Goal: Transaction & Acquisition: Purchase product/service

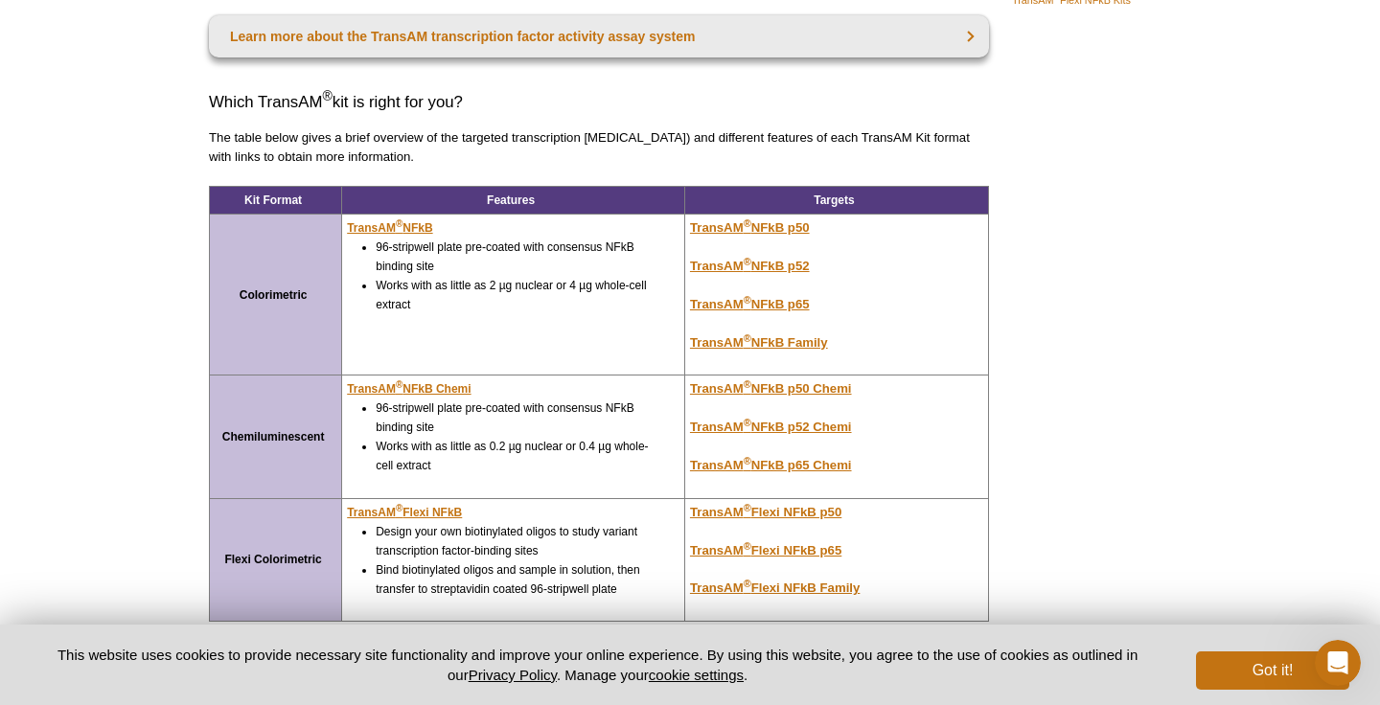
scroll to position [256, 0]
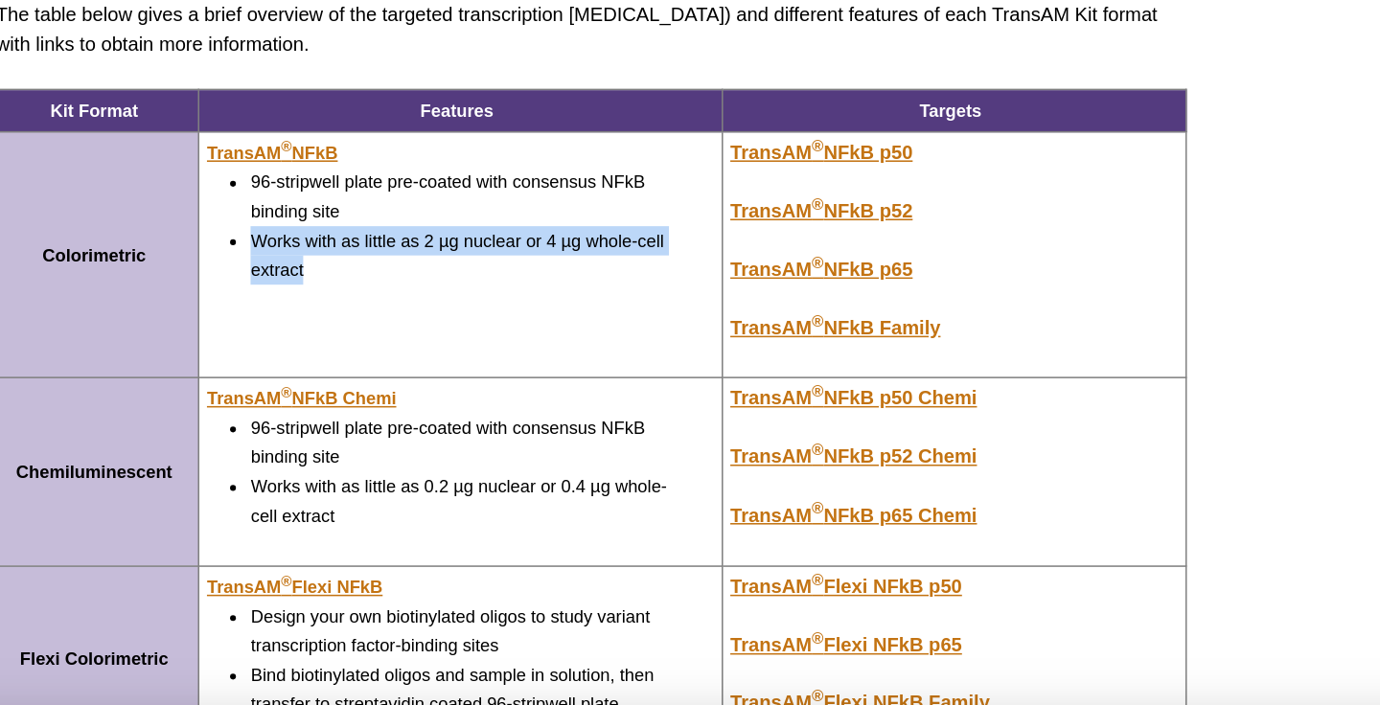
drag, startPoint x: 376, startPoint y: 298, endPoint x: 448, endPoint y: 323, distance: 77.0
click at [448, 323] on li "Works with as little as 2 µg nuclear or 4 µg whole-cell extract" at bounding box center [517, 307] width 282 height 38
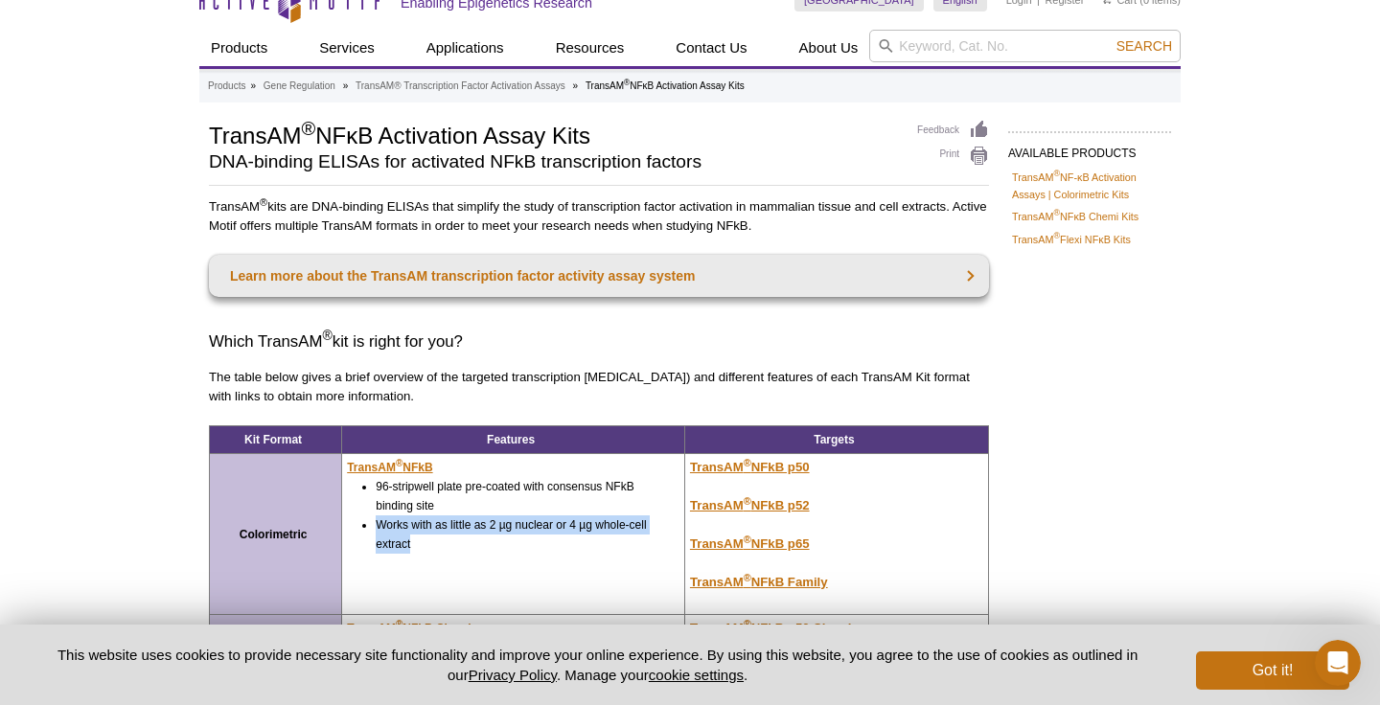
scroll to position [0, 0]
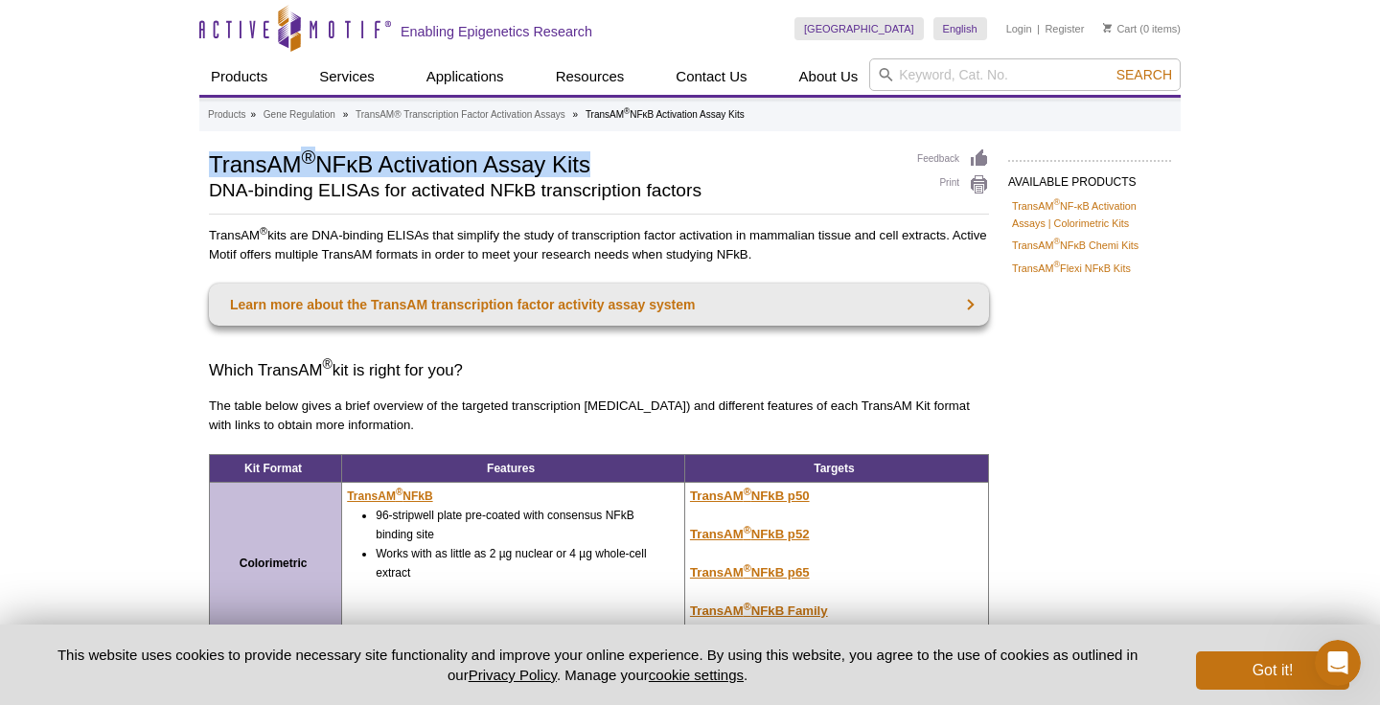
drag, startPoint x: 211, startPoint y: 161, endPoint x: 591, endPoint y: 165, distance: 380.4
click at [591, 165] on h1 "TransAM ® NFκB Activation Assay Kits" at bounding box center [553, 162] width 689 height 29
copy h1 "TransAM ® NFκB Activation Assay Kit"
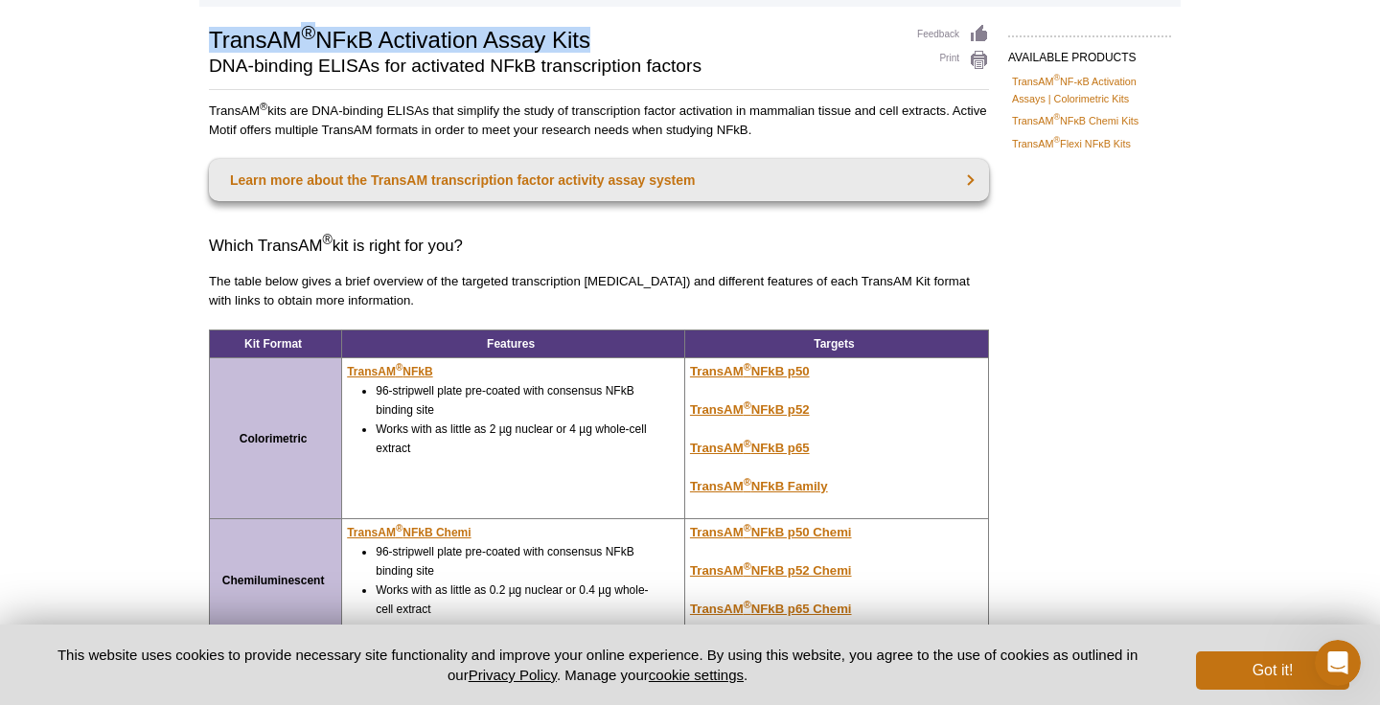
scroll to position [224, 0]
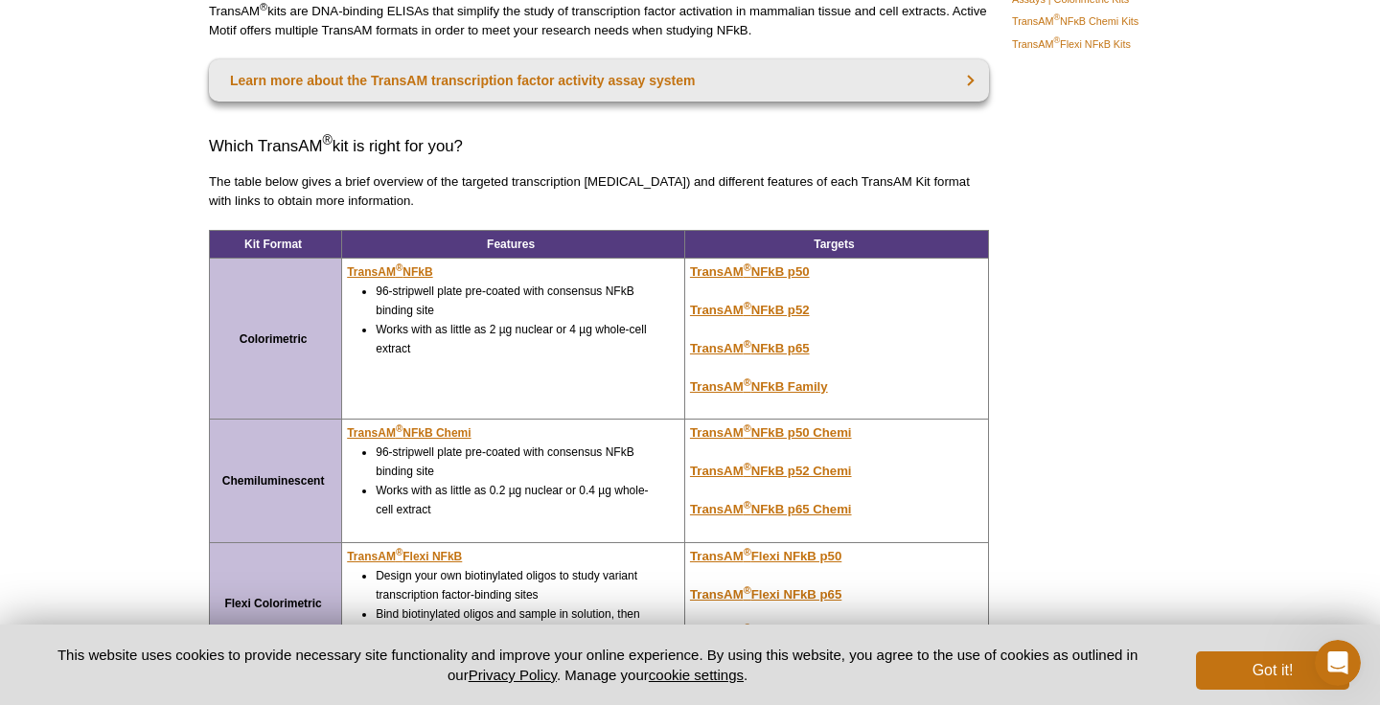
click at [272, 342] on strong "Colorimetric" at bounding box center [274, 338] width 68 height 13
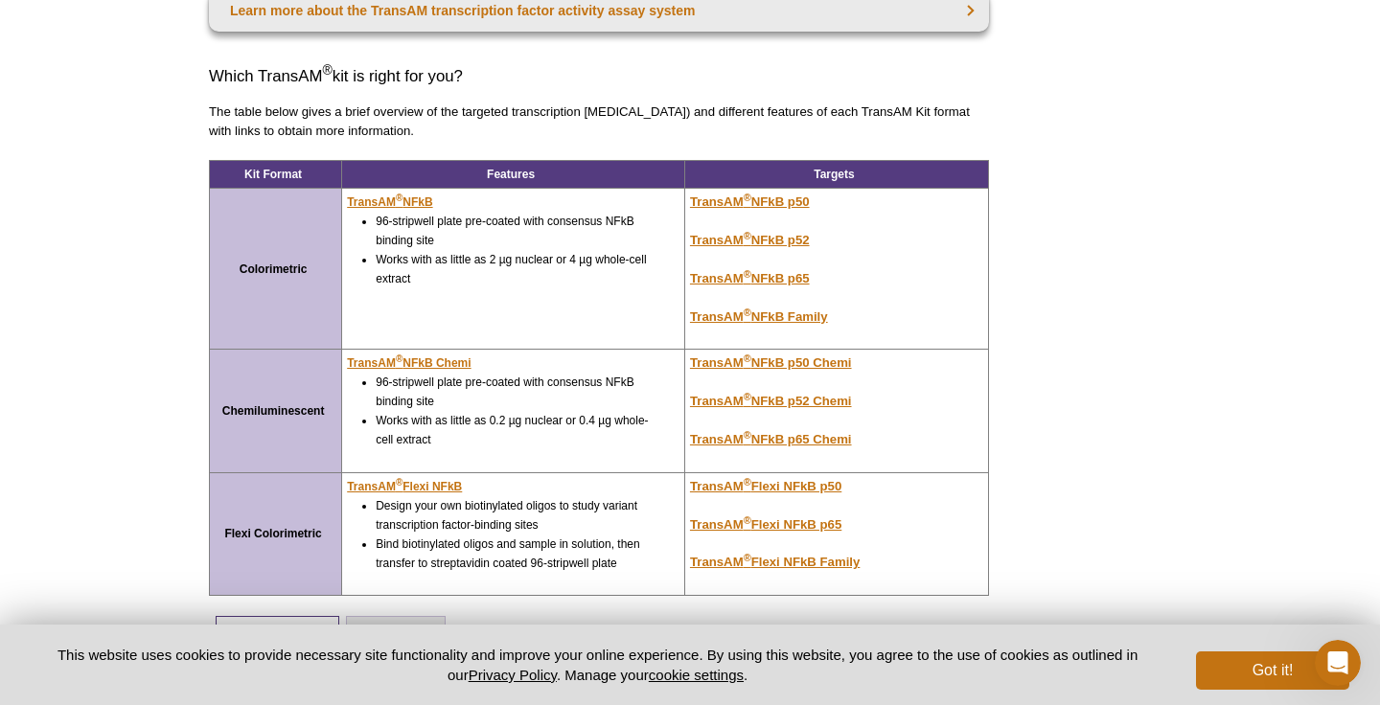
scroll to position [286, 0]
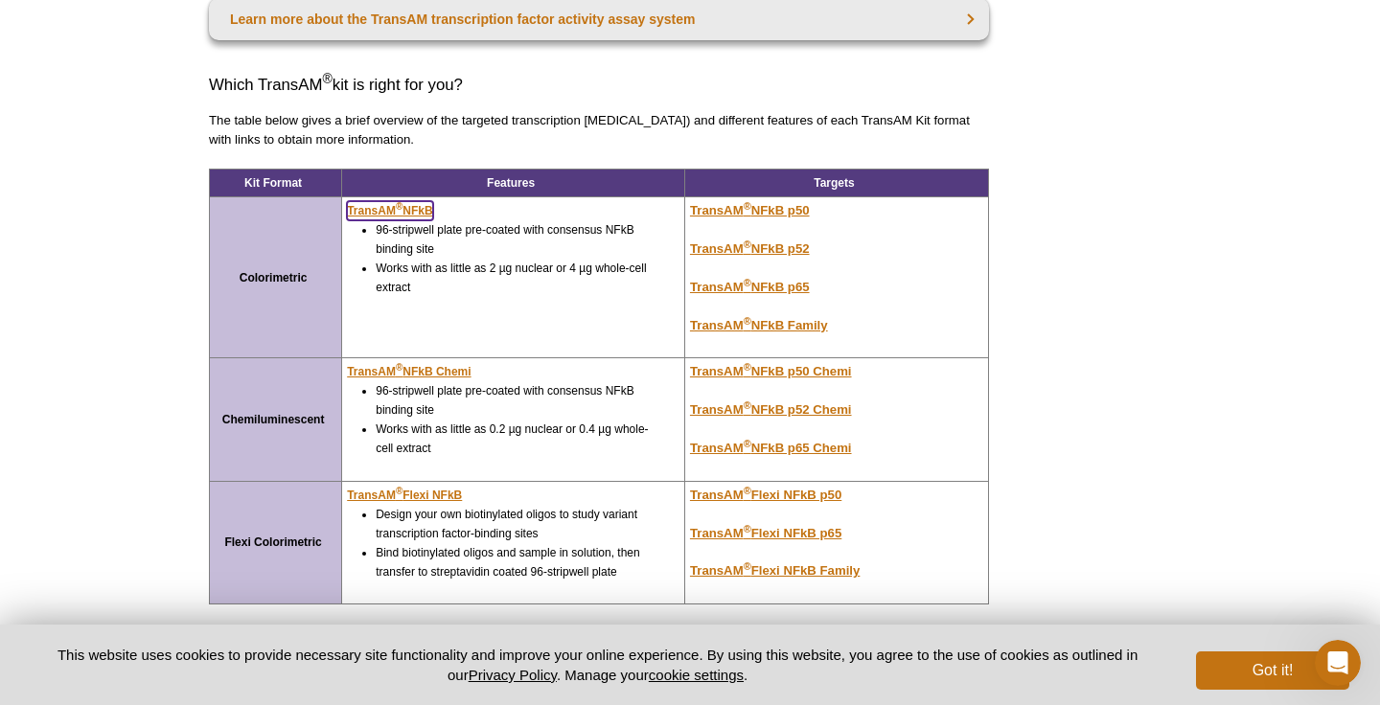
click at [407, 207] on u "TransAM ® NFkB" at bounding box center [389, 210] width 85 height 13
click at [419, 209] on u "TransAM ® NFkB" at bounding box center [389, 210] width 85 height 13
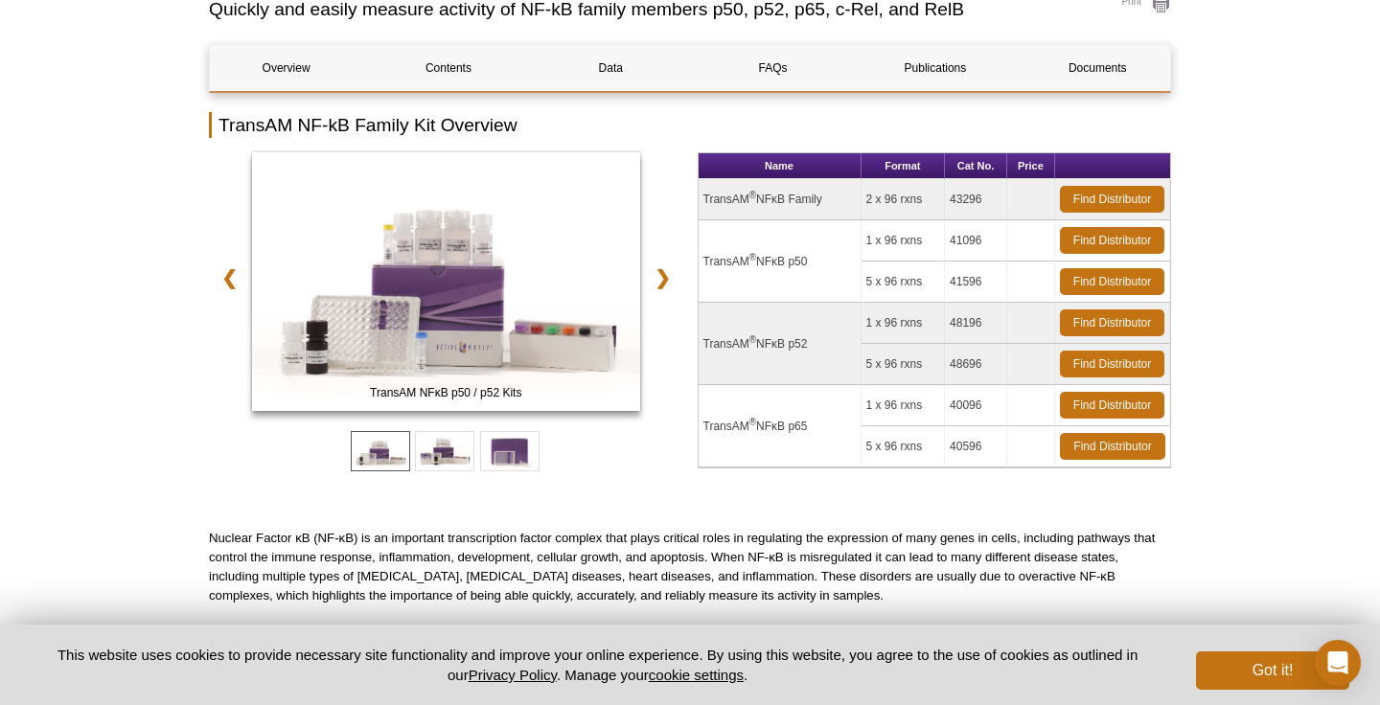
scroll to position [157, 0]
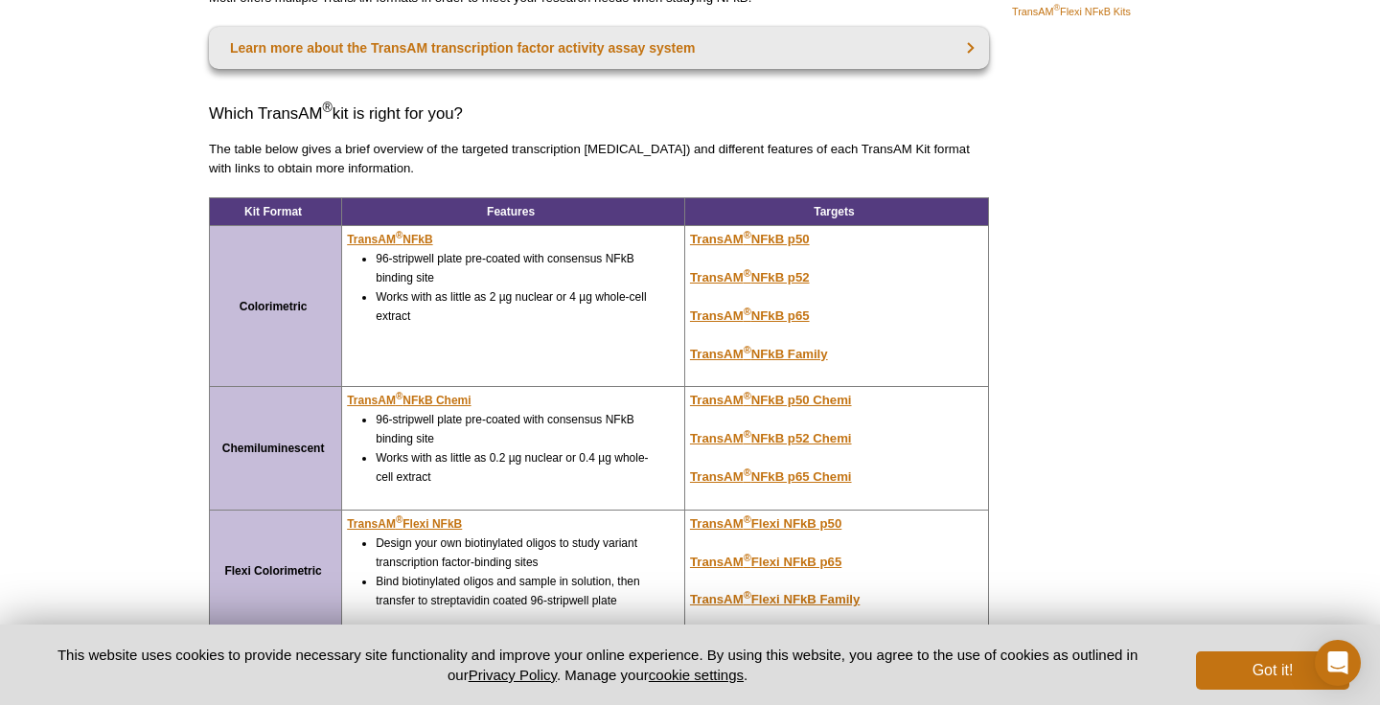
scroll to position [286, 0]
click at [780, 314] on u "TransAM ® NFkB p65" at bounding box center [750, 315] width 120 height 14
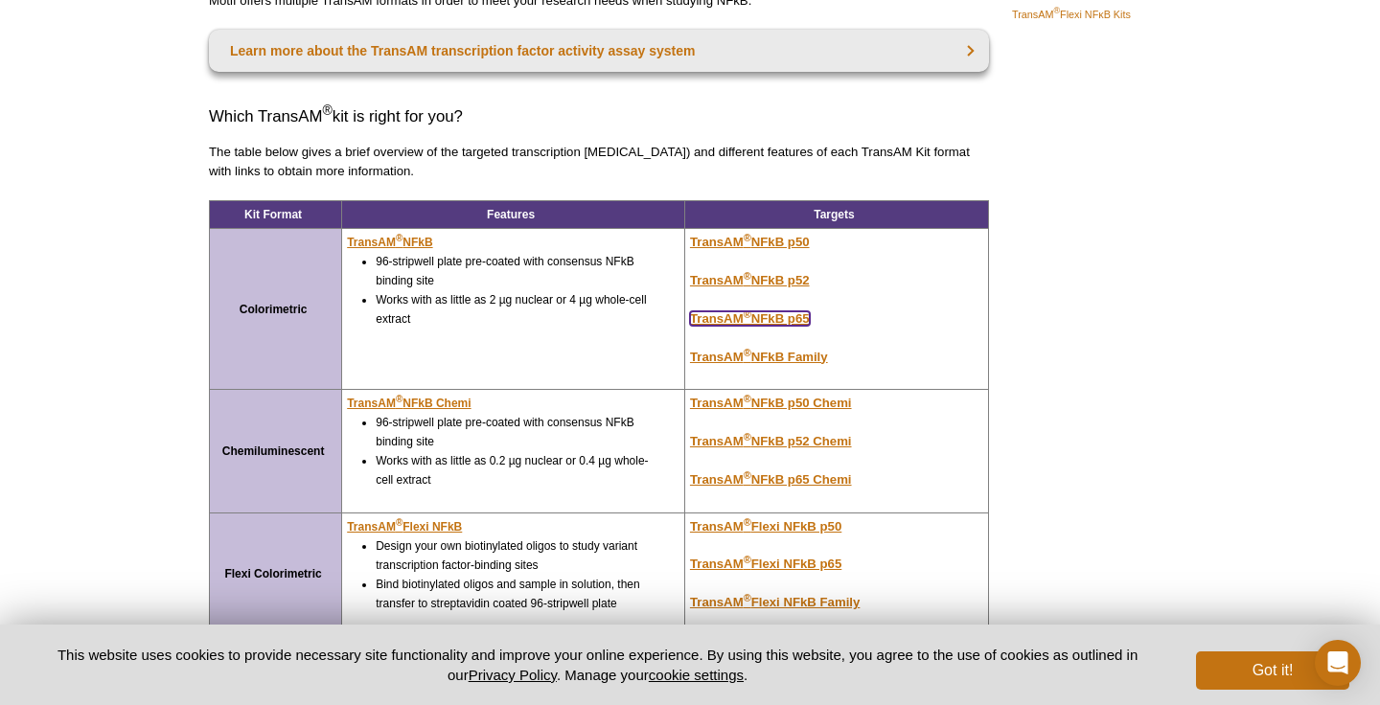
scroll to position [257, 0]
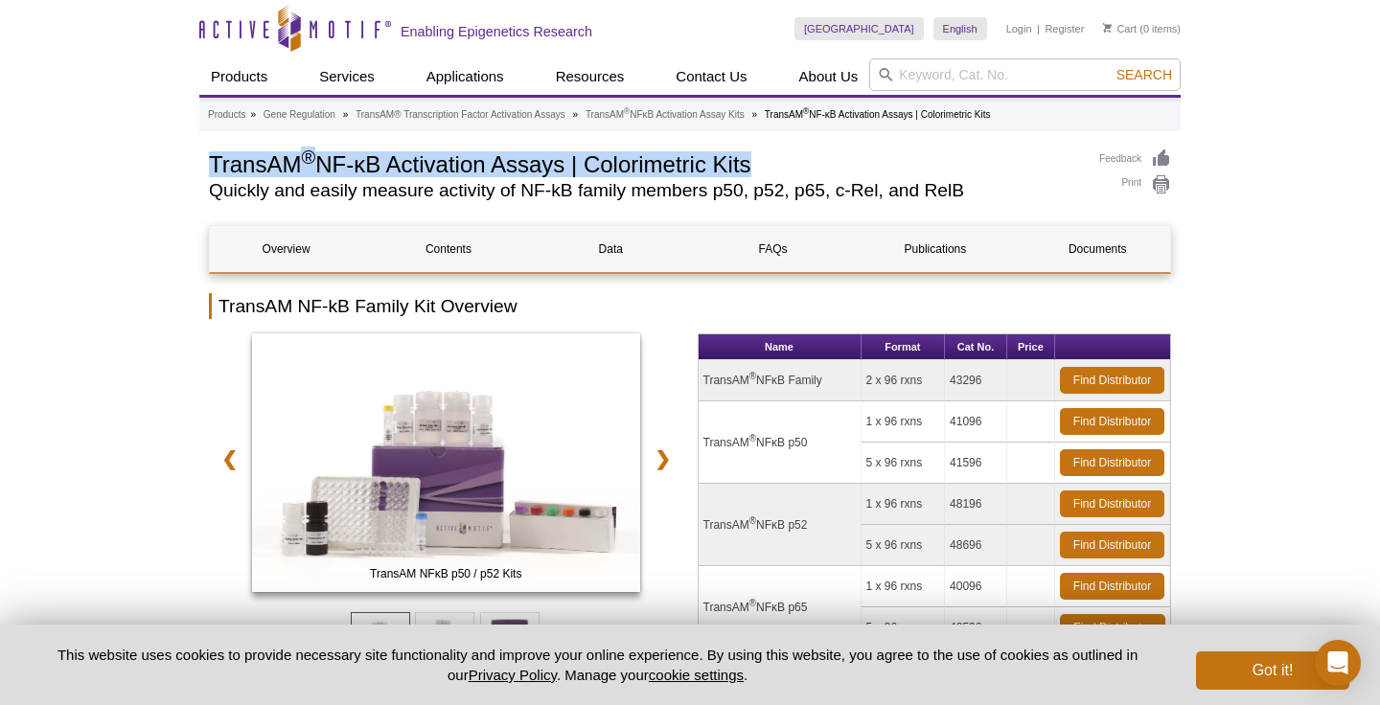
drag, startPoint x: 208, startPoint y: 161, endPoint x: 750, endPoint y: 171, distance: 542.4
copy h1 "TransAM ® NF-κB Activation Assays | Colorimetric Kit"
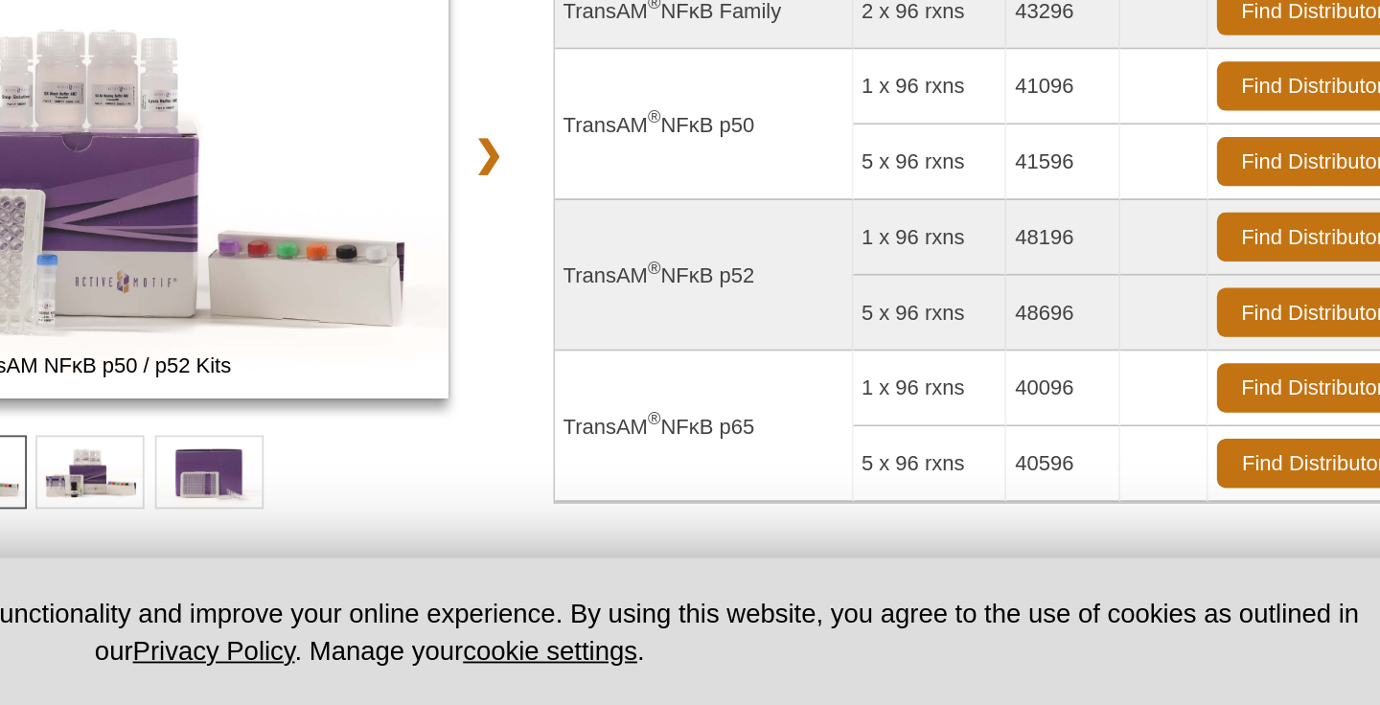
scroll to position [60, 0]
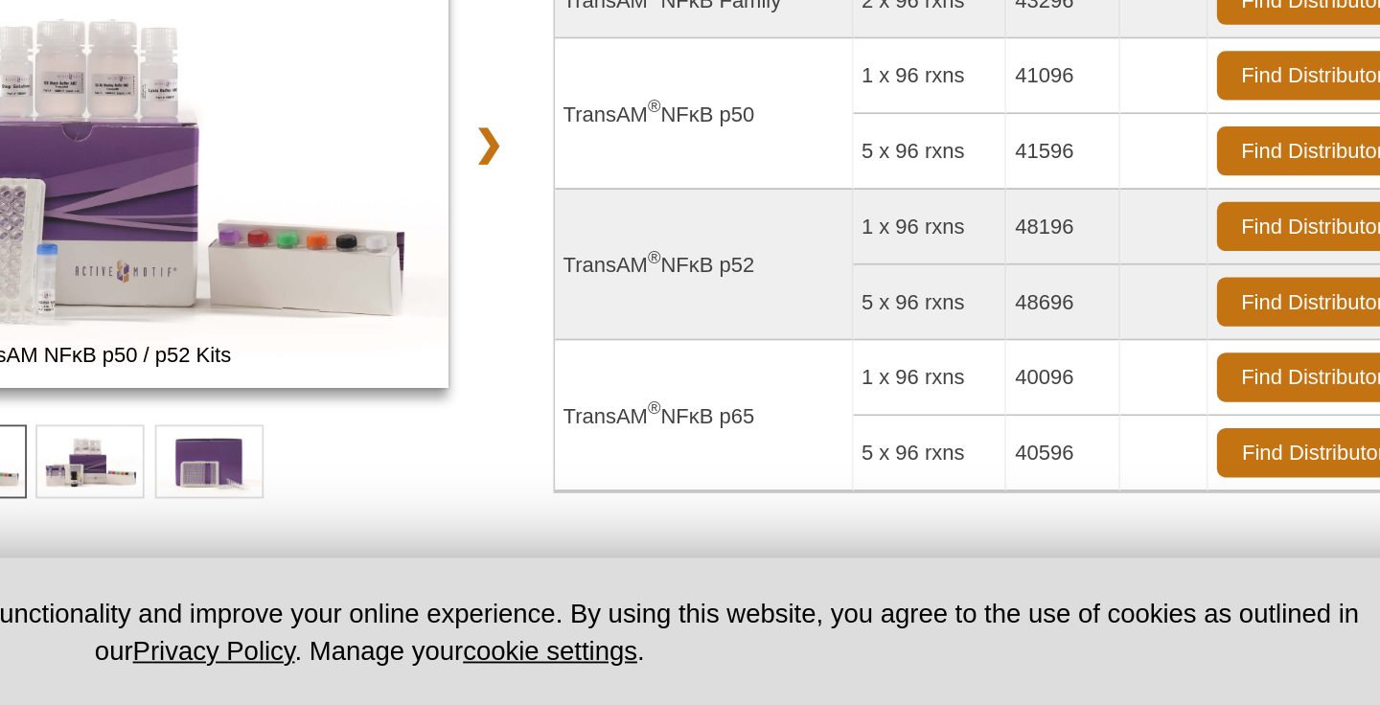
drag, startPoint x: 869, startPoint y: 566, endPoint x: 987, endPoint y: 566, distance: 117.8
click at [987, 566] on tr "5 x 96 rxns 40596 Find Distributor" at bounding box center [934, 567] width 472 height 41
copy tr "5 x 96 rxns 40596"
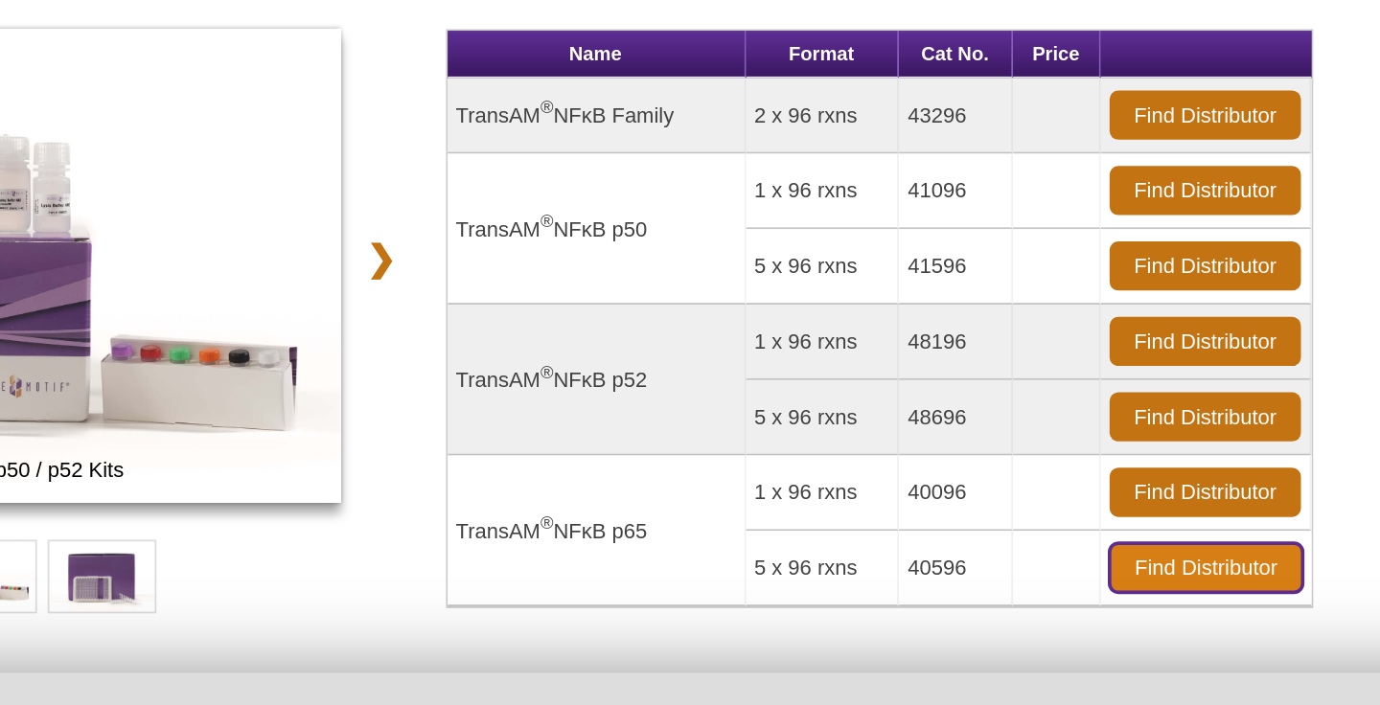
click at [1092, 570] on link "Find Distributor" at bounding box center [1112, 567] width 105 height 27
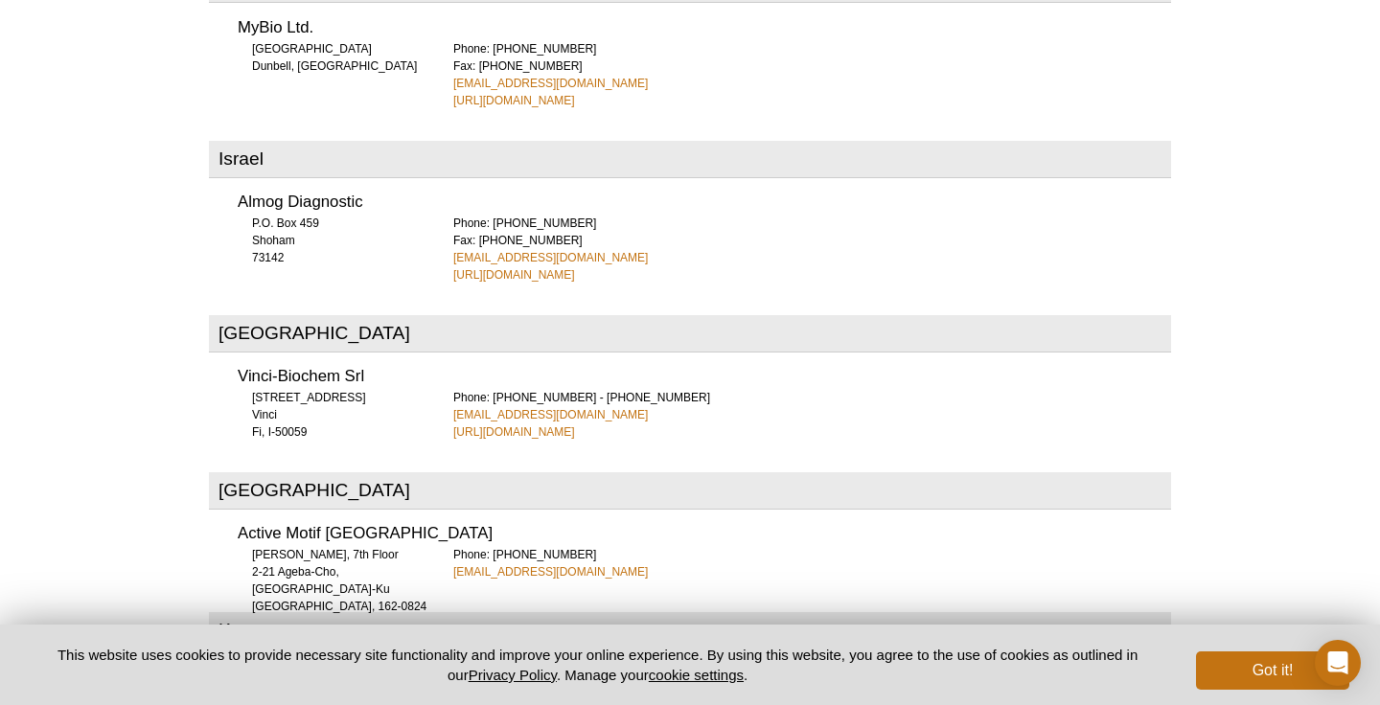
scroll to position [4271, 0]
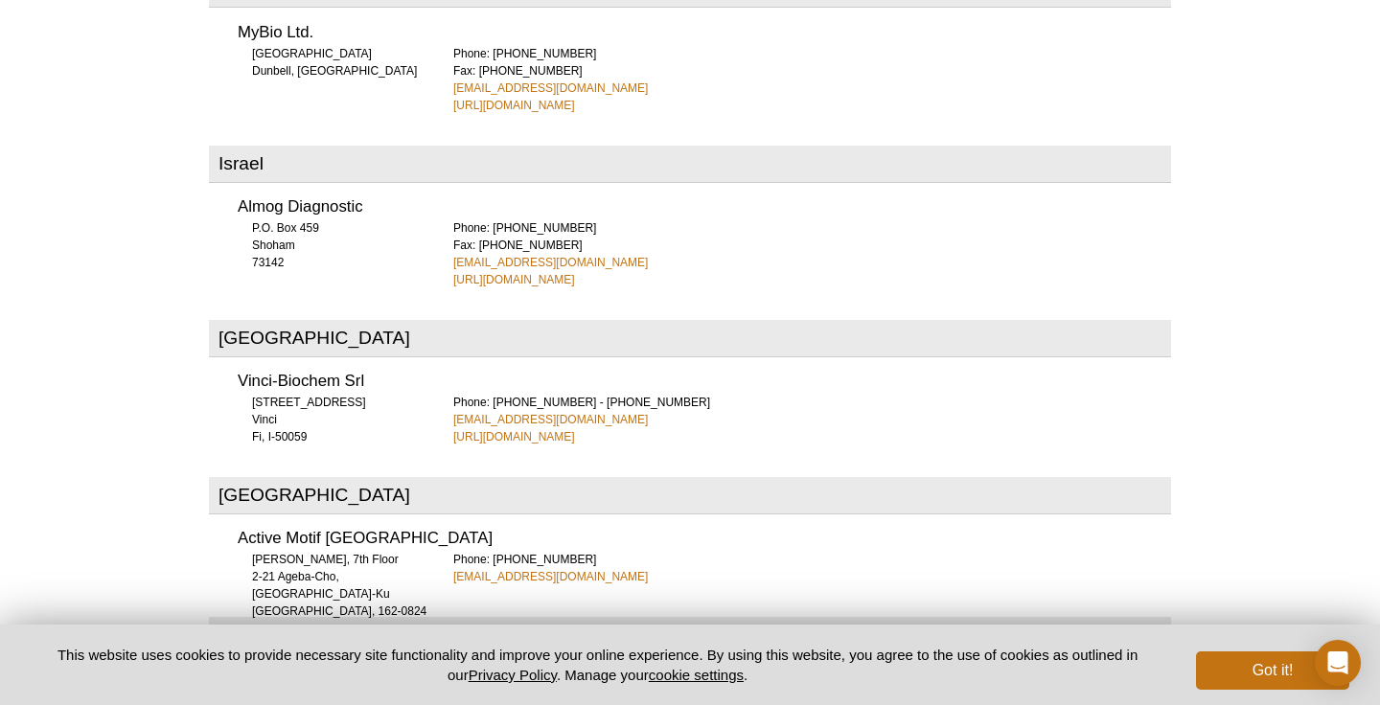
drag, startPoint x: 239, startPoint y: 293, endPoint x: 624, endPoint y: 346, distance: 388.7
click at [624, 360] on div "Vinci-Biochem Srl [STREET_ADDRESS] Fi, I-50059 Phone: [PHONE_NUMBER] - [PHONE_N…" at bounding box center [690, 402] width 962 height 85
copy div "Vinci-Biochem Srl Via Ponte di Bagnolo, 10 Vinci Fi, I-50059 Phone: +39 0571 56…"
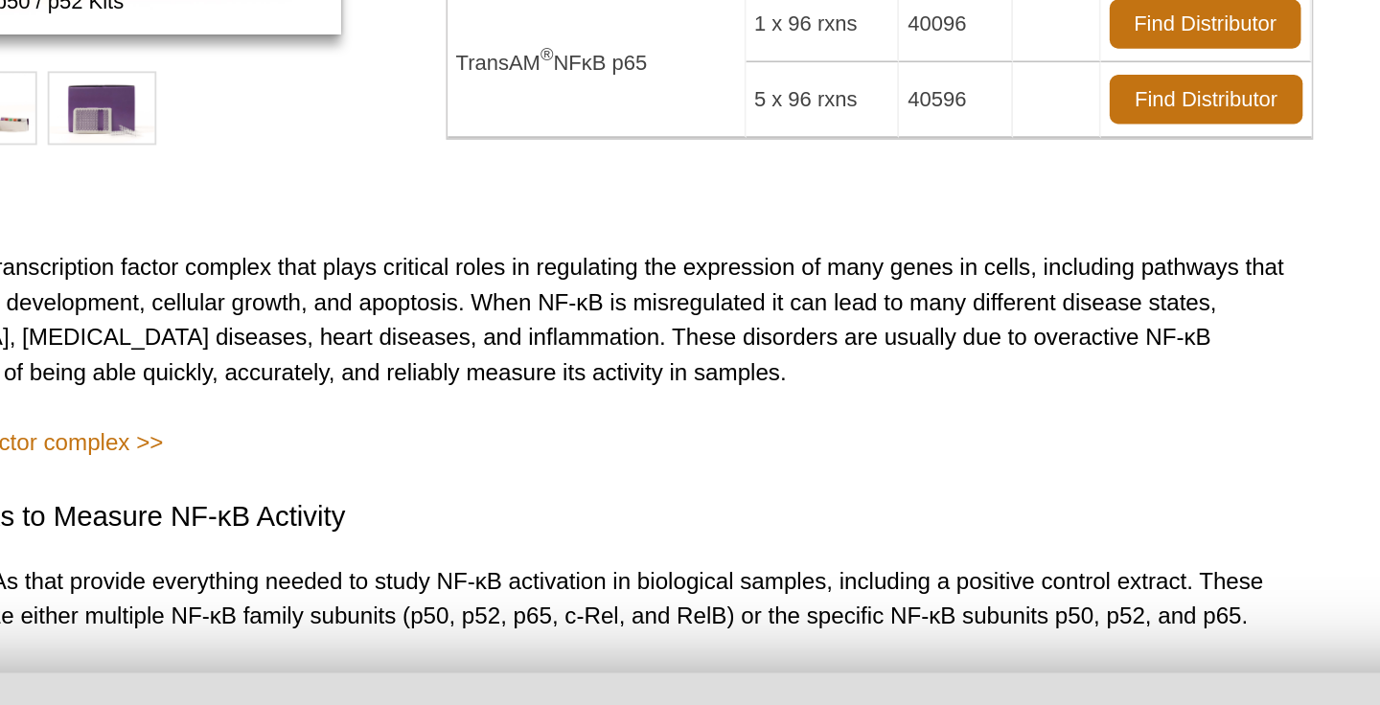
scroll to position [60, 0]
